Goal: Transaction & Acquisition: Purchase product/service

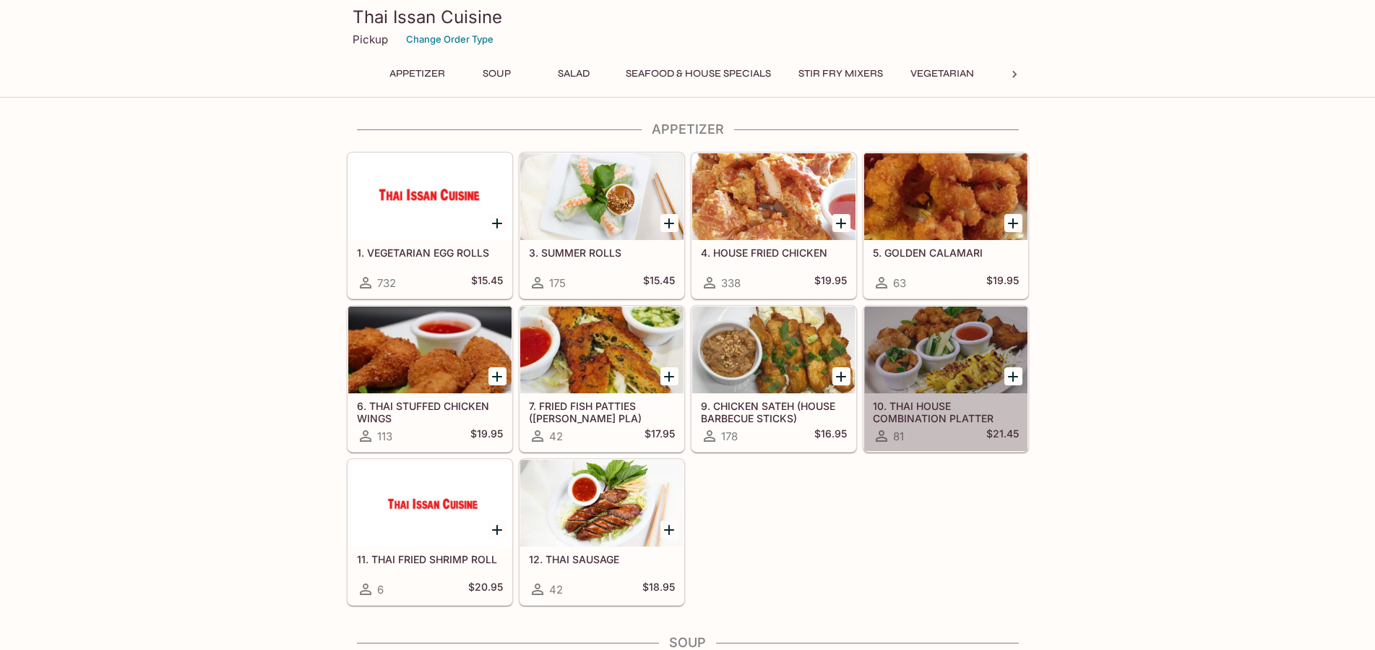
click at [967, 344] on div at bounding box center [945, 349] width 163 height 87
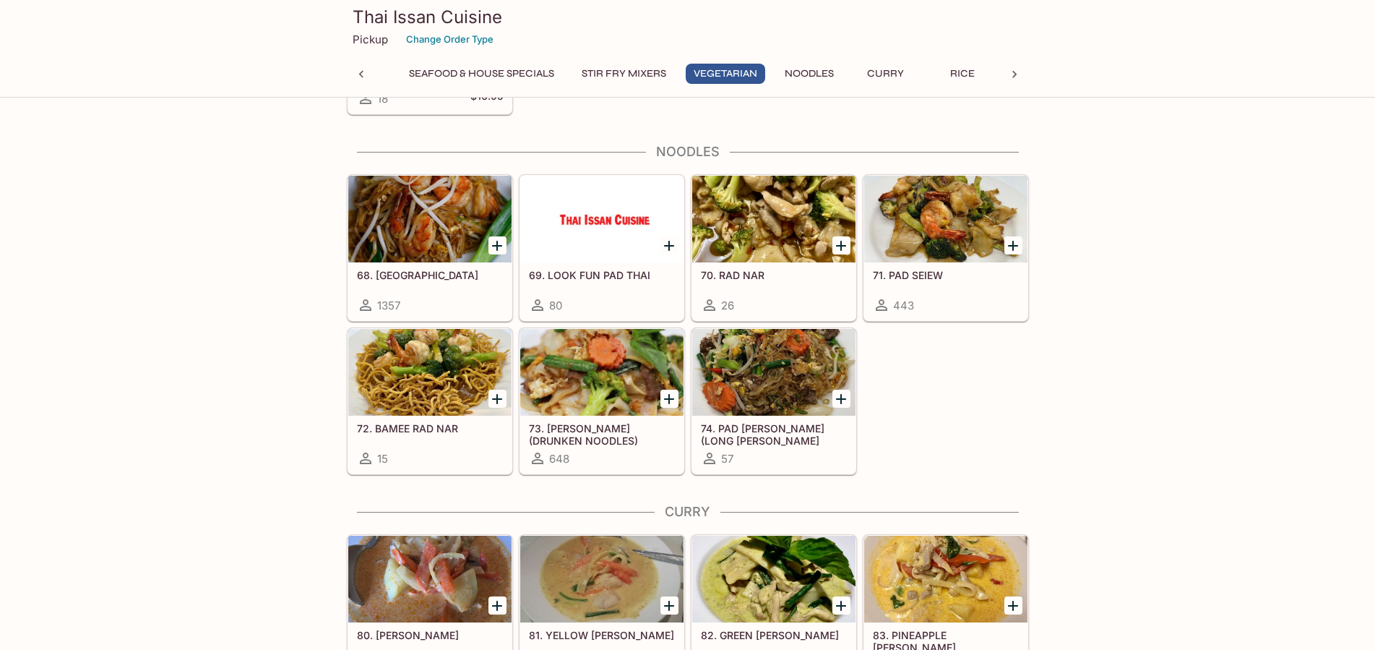
scroll to position [2370, 0]
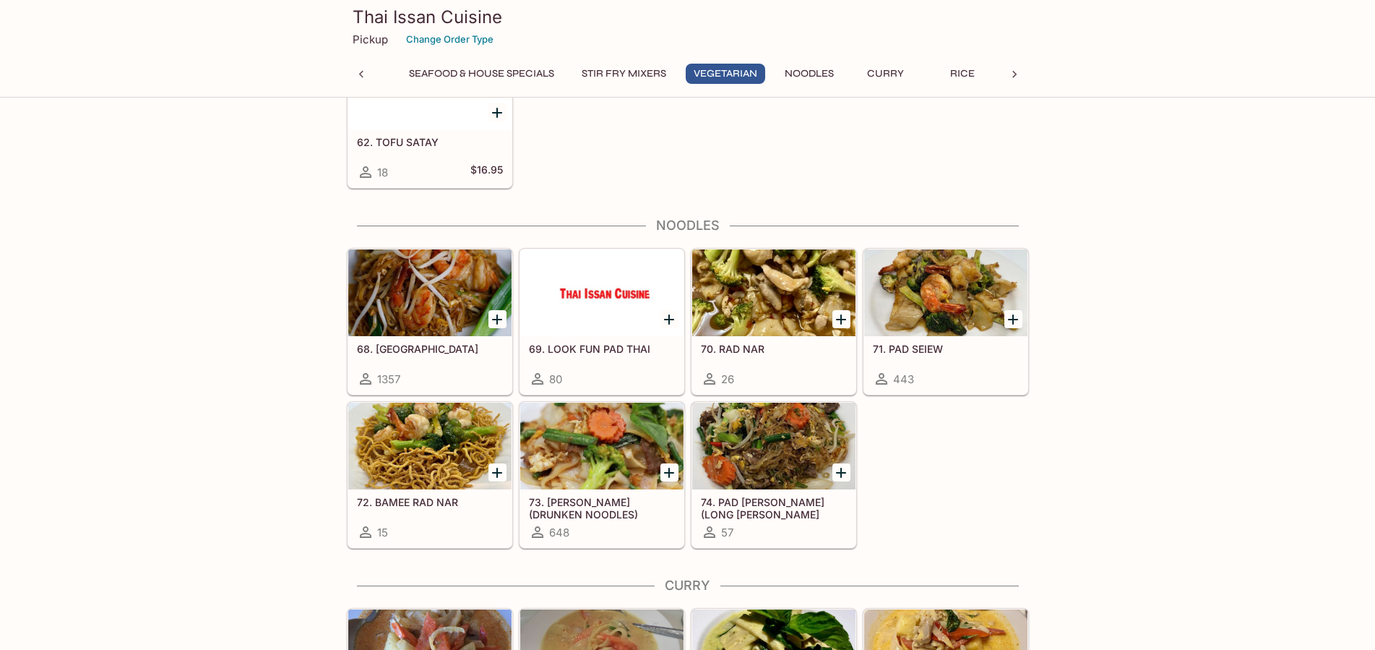
click at [429, 297] on div at bounding box center [429, 292] width 163 height 87
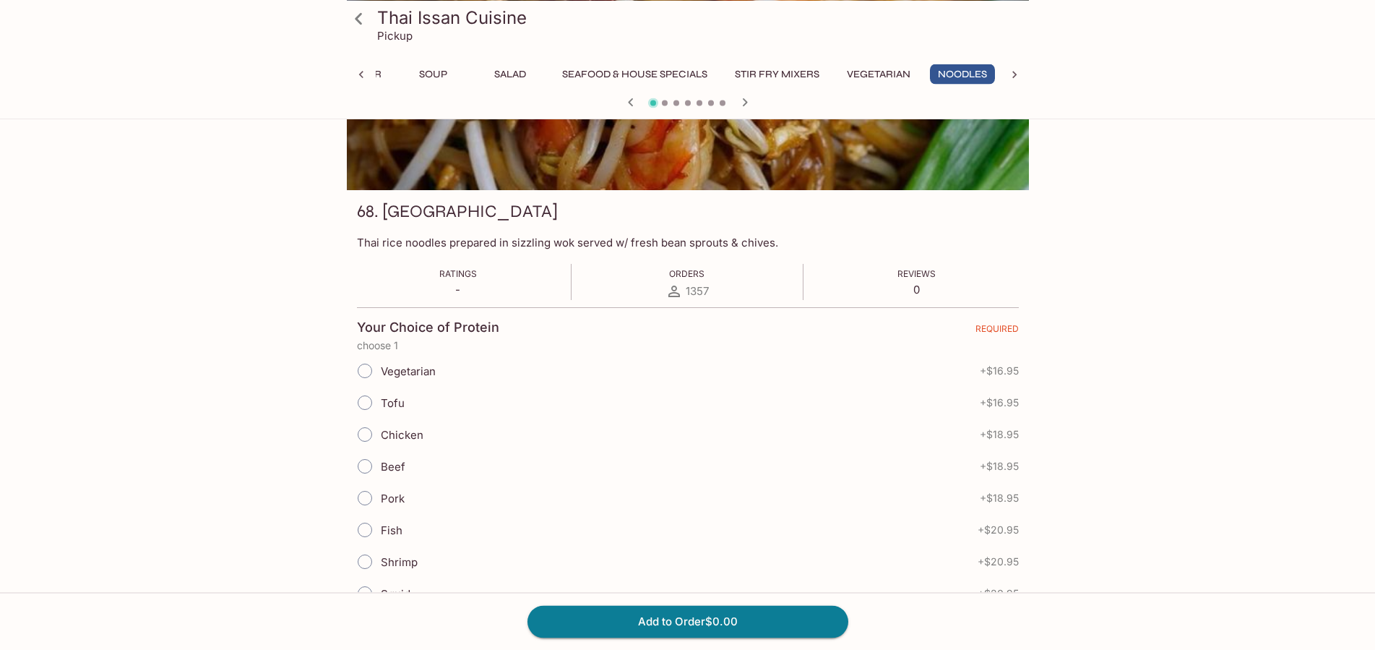
scroll to position [147, 0]
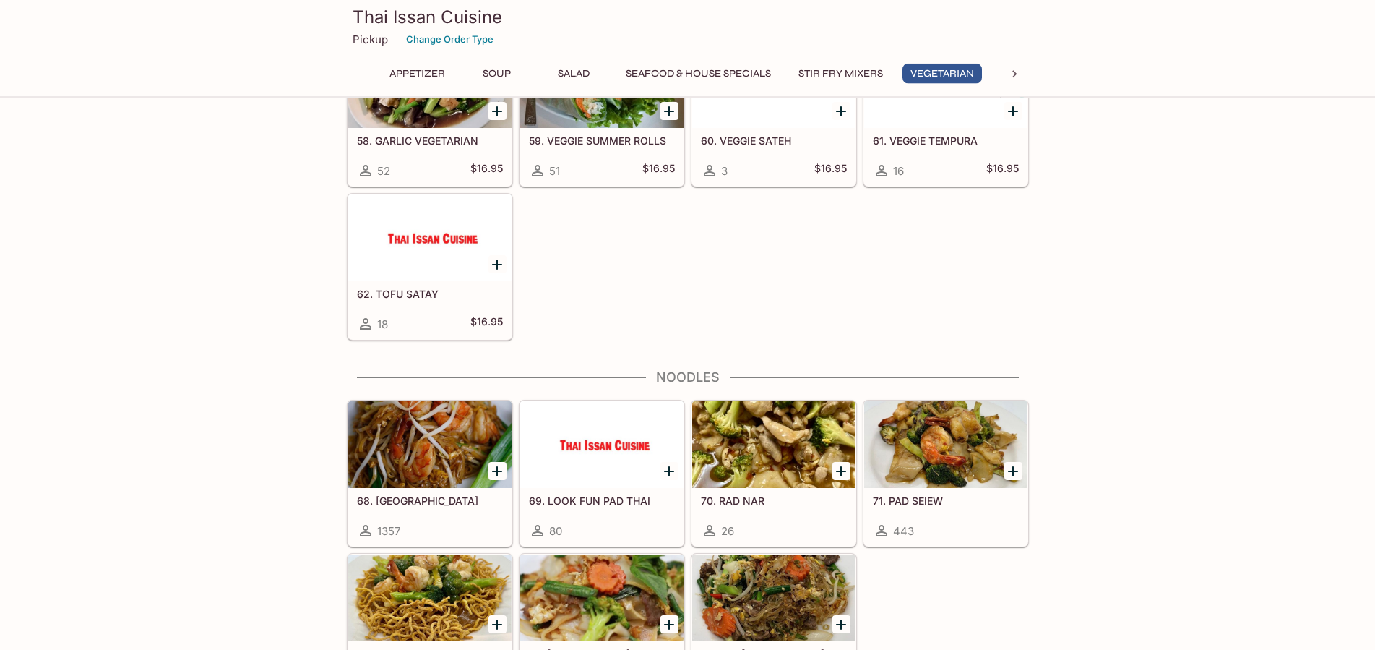
scroll to position [2241, 0]
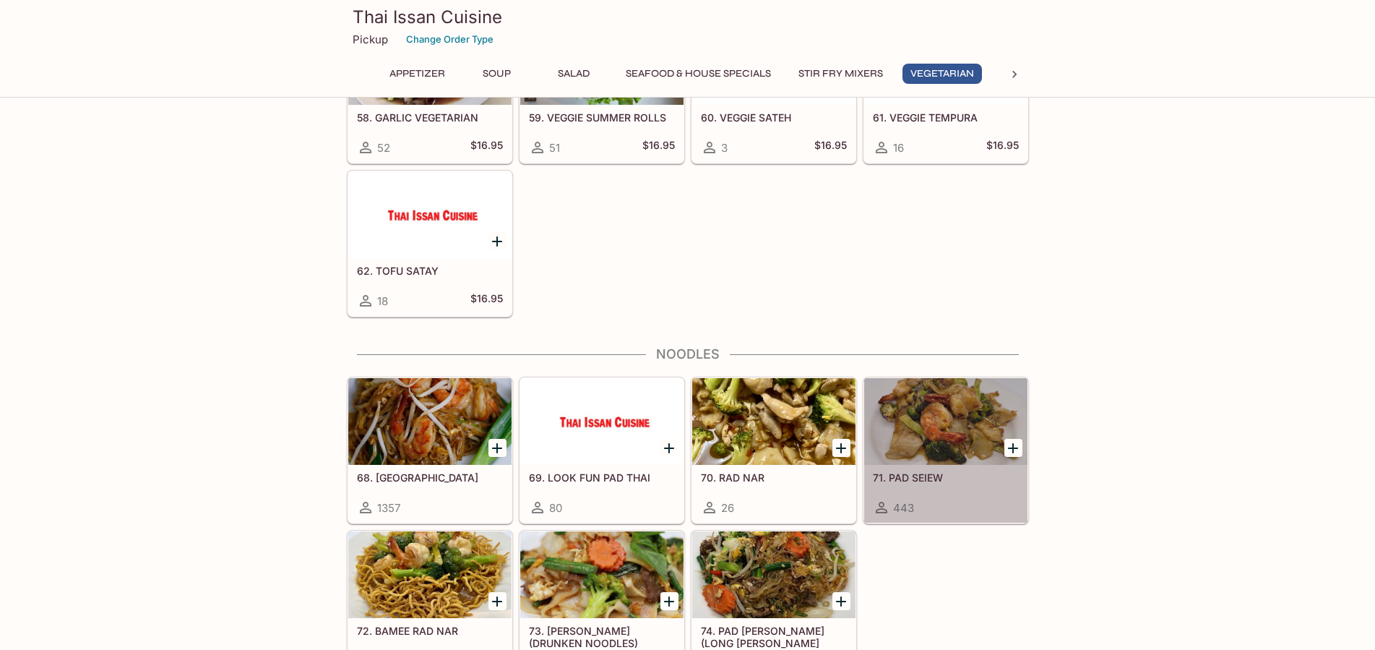
click at [940, 437] on div at bounding box center [945, 421] width 163 height 87
